Goal: Navigation & Orientation: Find specific page/section

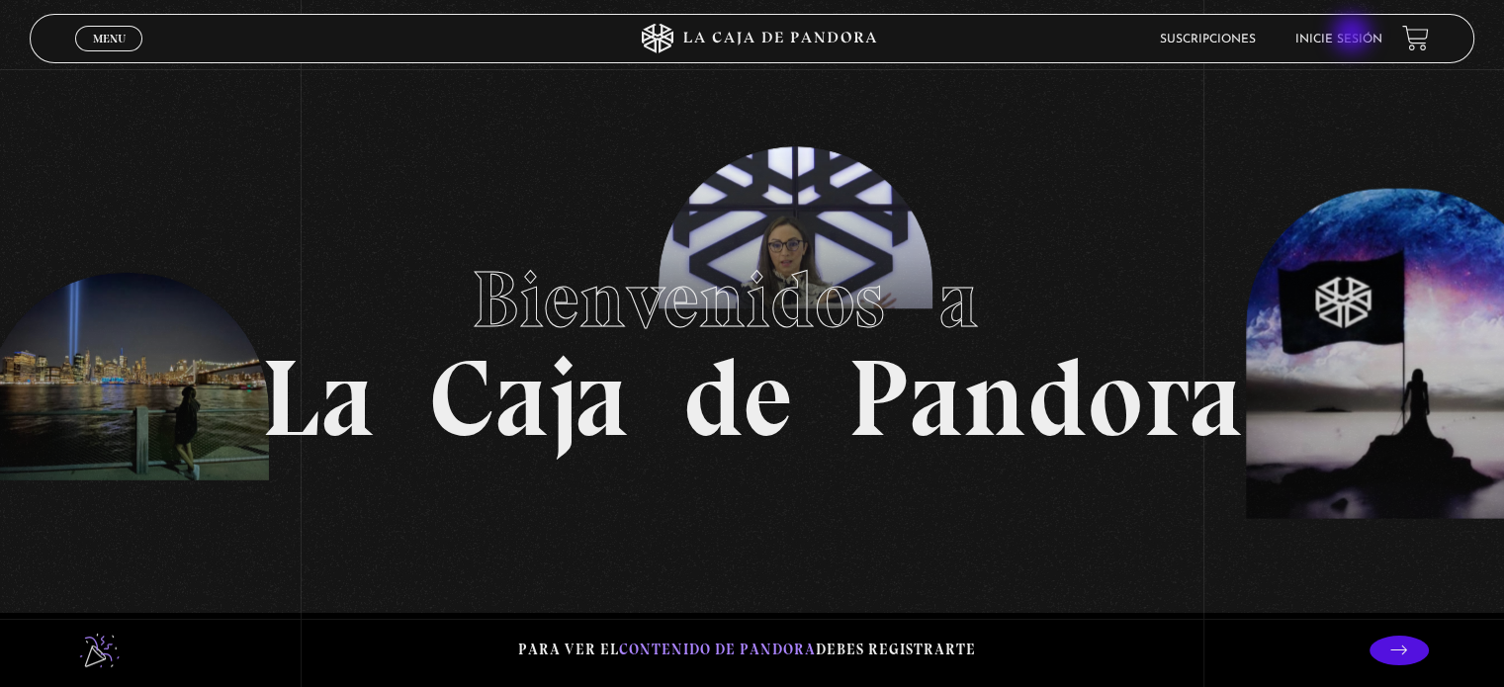
click at [1354, 36] on link "Inicie sesión" at bounding box center [1339, 40] width 87 height 12
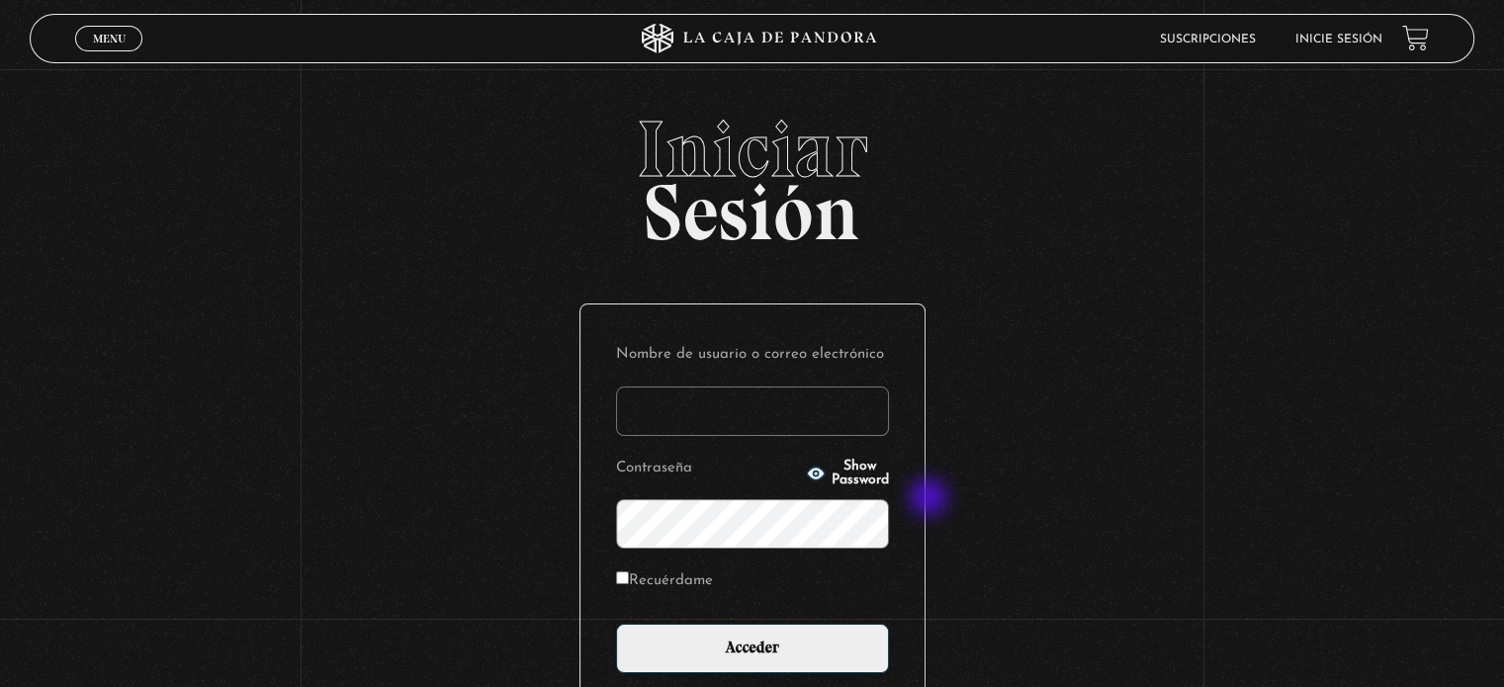
type input "Zuly"
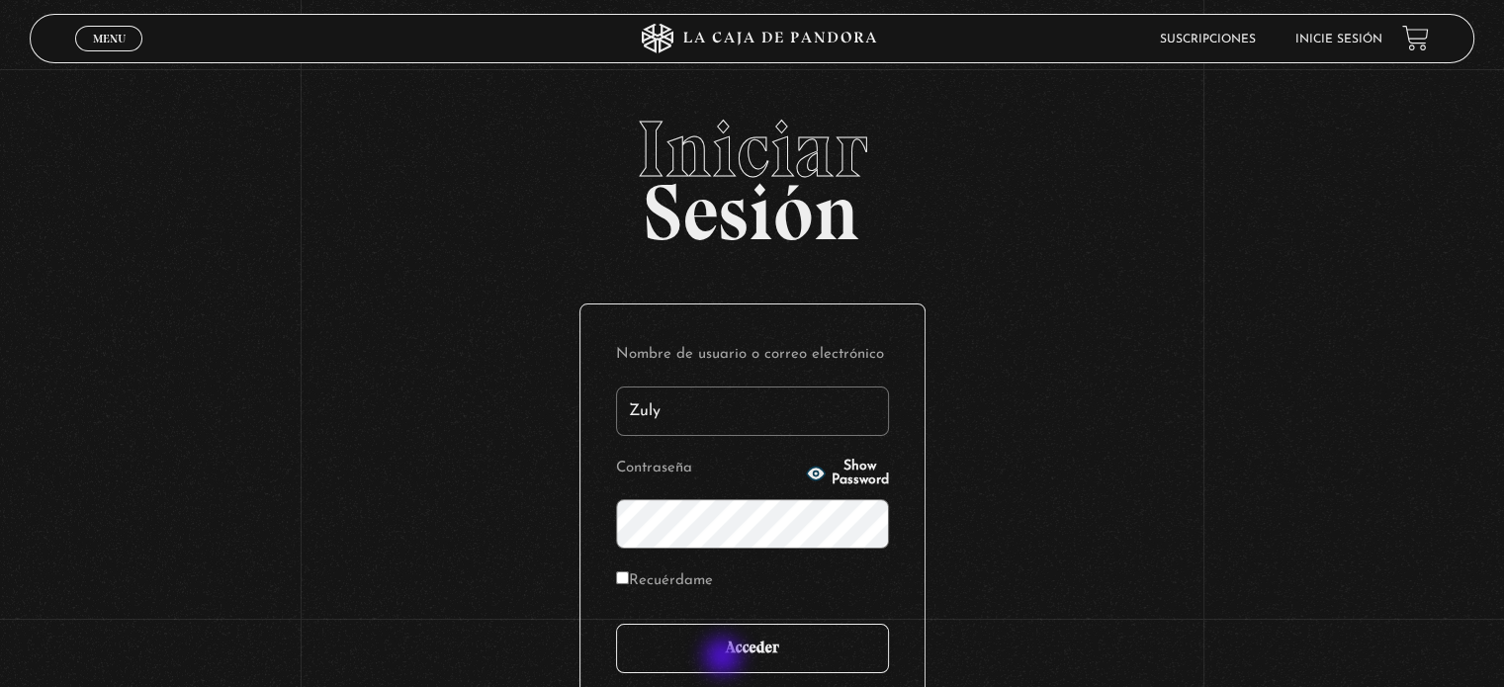
click at [725, 659] on input "Acceder" at bounding box center [752, 648] width 273 height 49
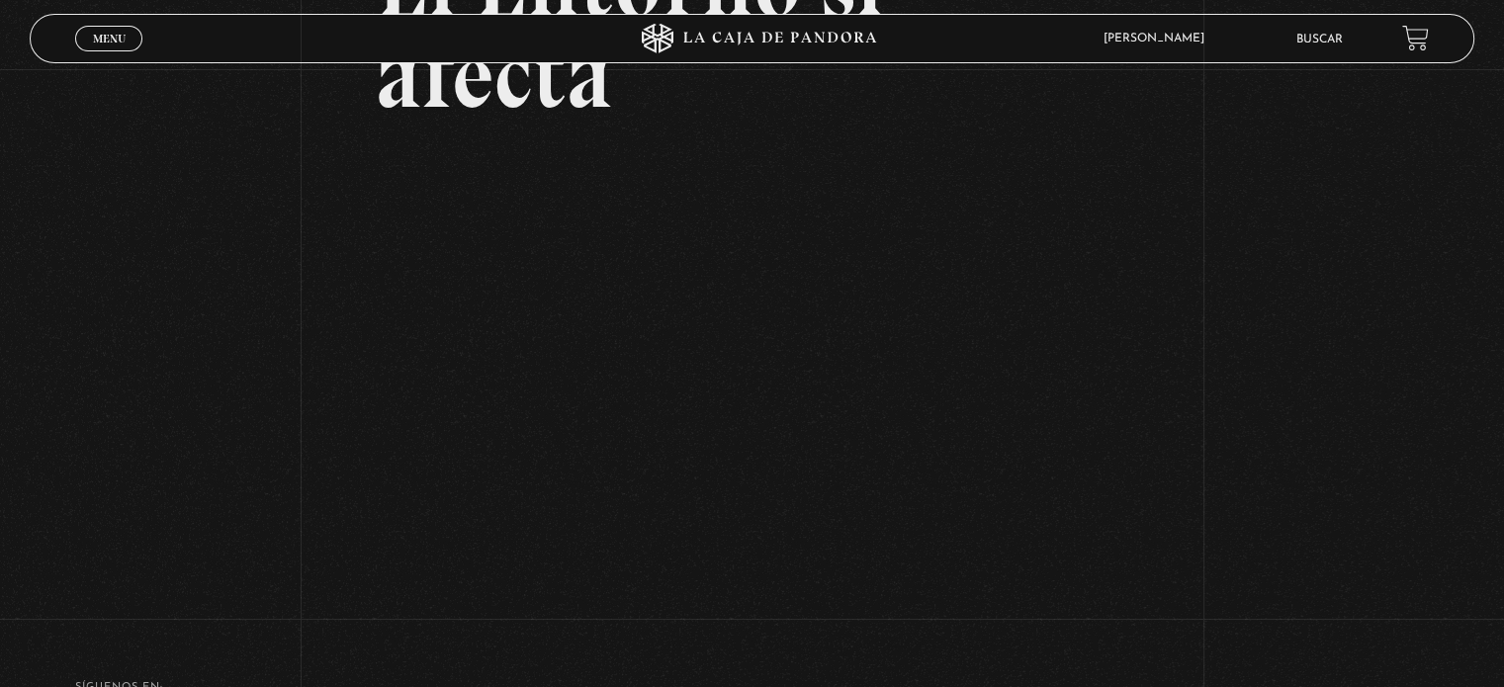
scroll to position [245, 0]
